Goal: Information Seeking & Learning: Learn about a topic

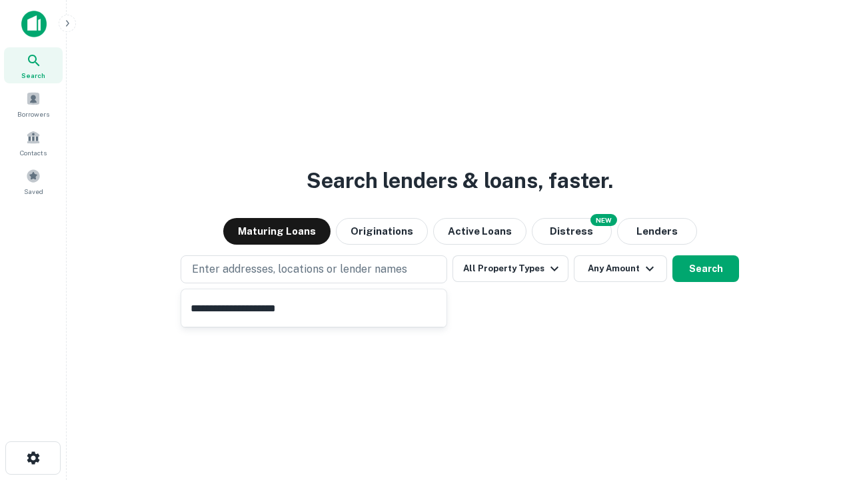
type input "**********"
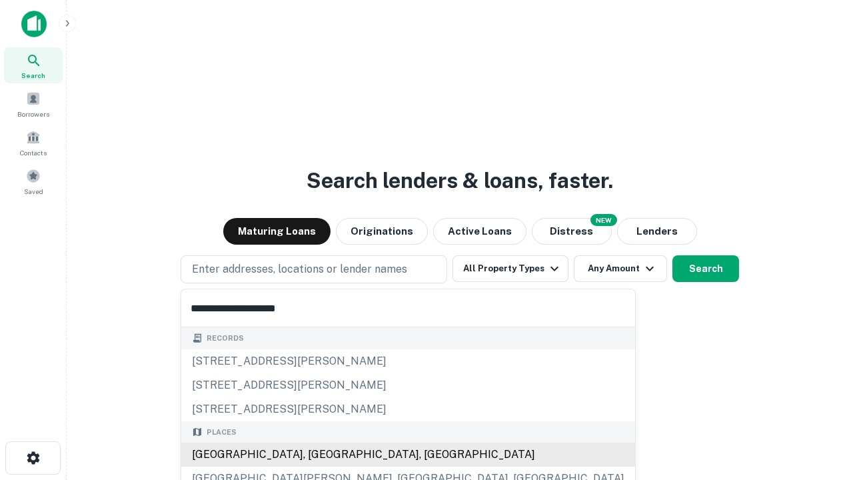
click at [318, 454] on div "[GEOGRAPHIC_DATA], [GEOGRAPHIC_DATA], [GEOGRAPHIC_DATA]" at bounding box center [408, 454] width 454 height 24
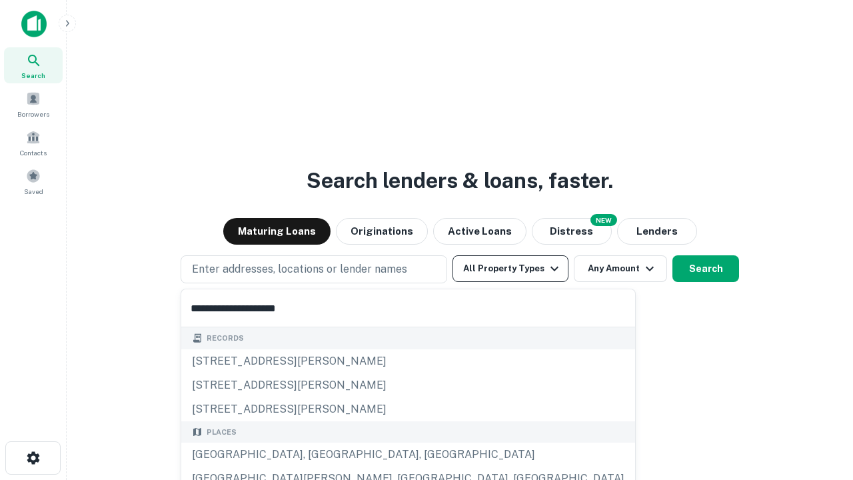
click at [510, 268] on button "All Property Types" at bounding box center [510, 268] width 116 height 27
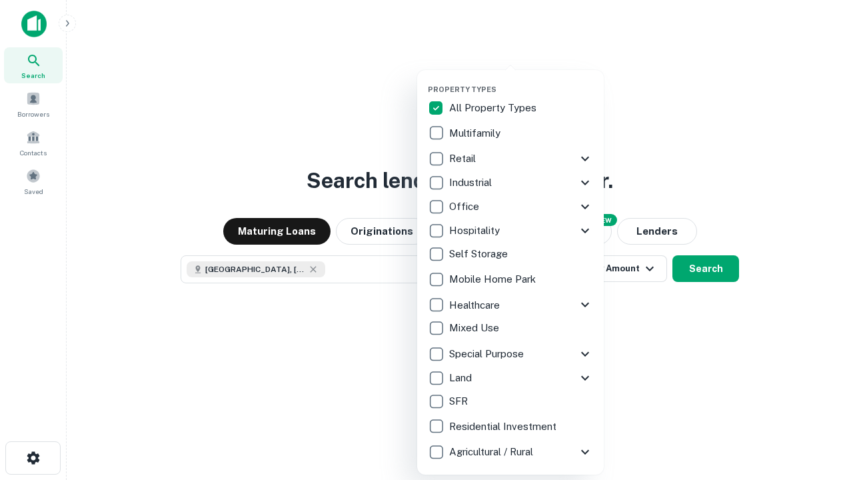
click at [521, 81] on button "button" at bounding box center [521, 81] width 187 height 1
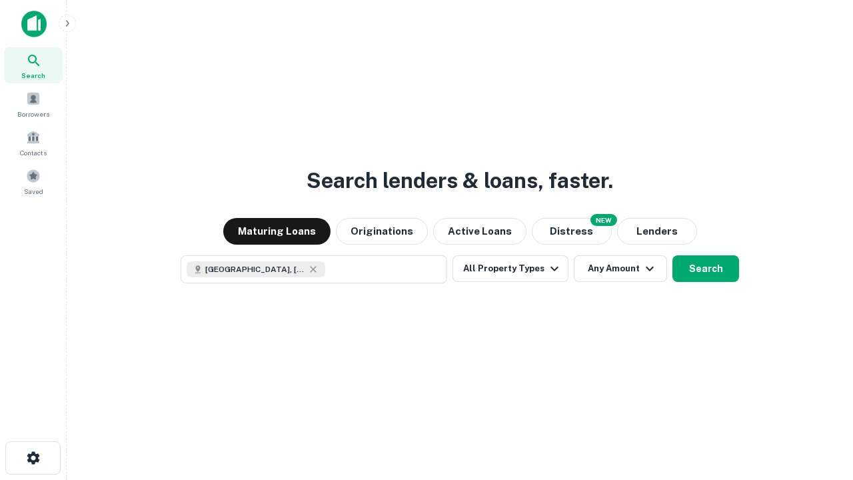
scroll to position [21, 0]
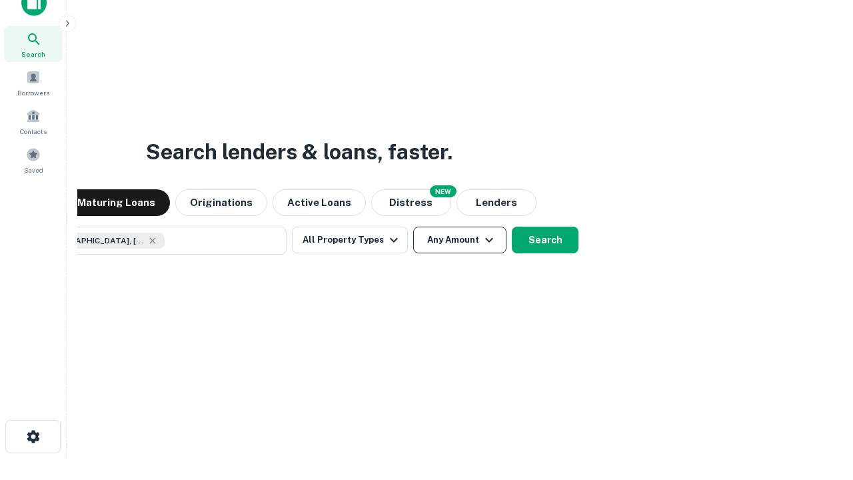
click at [413, 226] on button "Any Amount" at bounding box center [459, 239] width 93 height 27
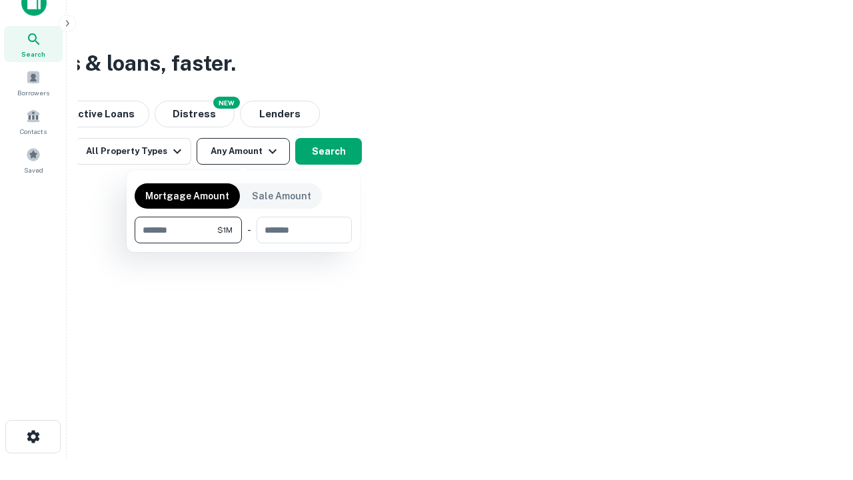
type input "*******"
click at [243, 243] on button "button" at bounding box center [243, 243] width 217 height 1
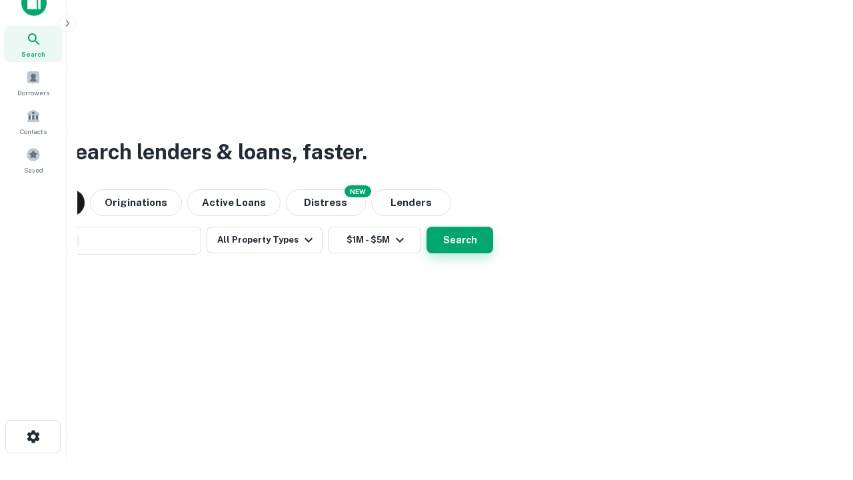
click at [426, 226] on button "Search" at bounding box center [459, 239] width 67 height 27
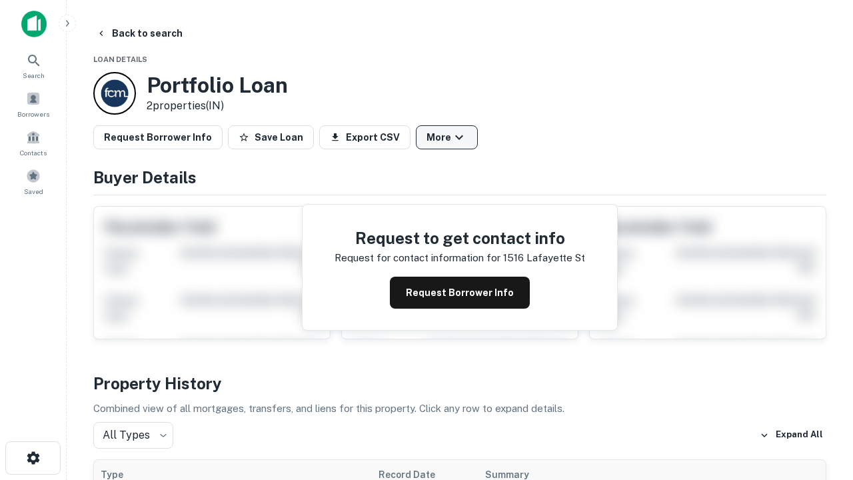
click at [446, 137] on button "More" at bounding box center [447, 137] width 62 height 24
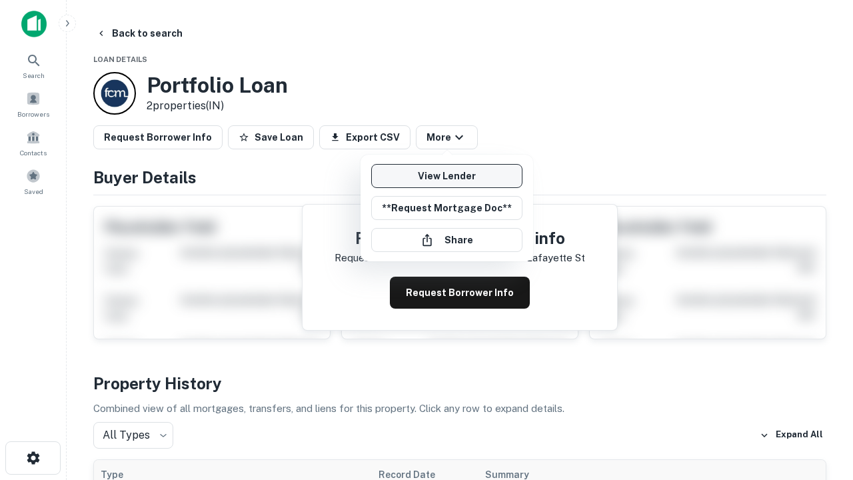
click at [446, 176] on link "View Lender" at bounding box center [446, 176] width 151 height 24
